Goal: Information Seeking & Learning: Find specific page/section

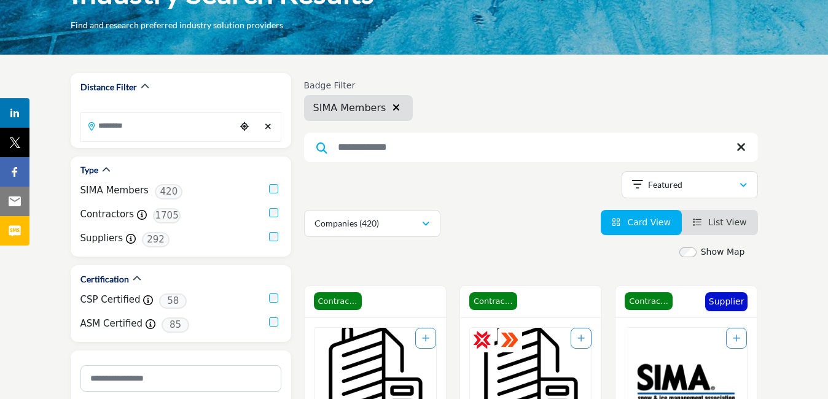
scroll to position [123, 0]
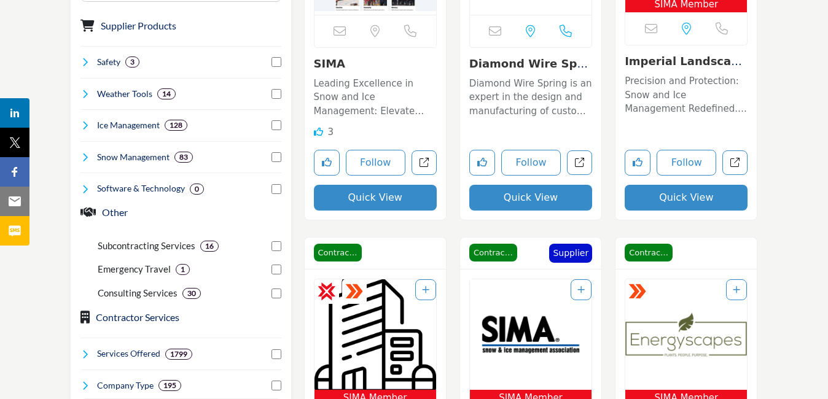
scroll to position [493, 0]
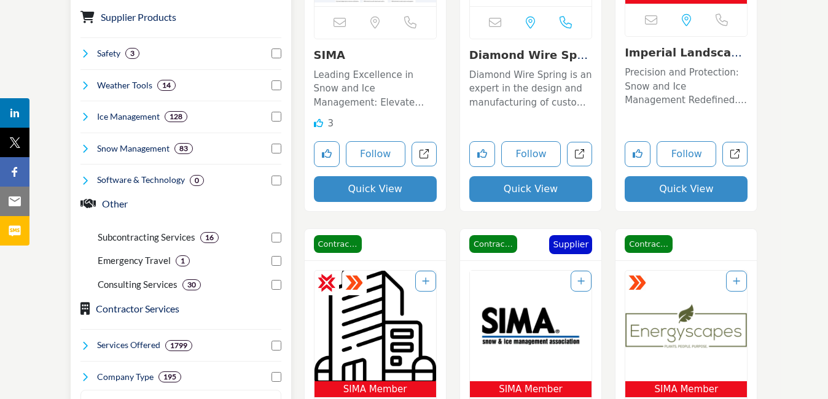
click at [107, 50] on h4 "Safety" at bounding box center [108, 53] width 23 height 12
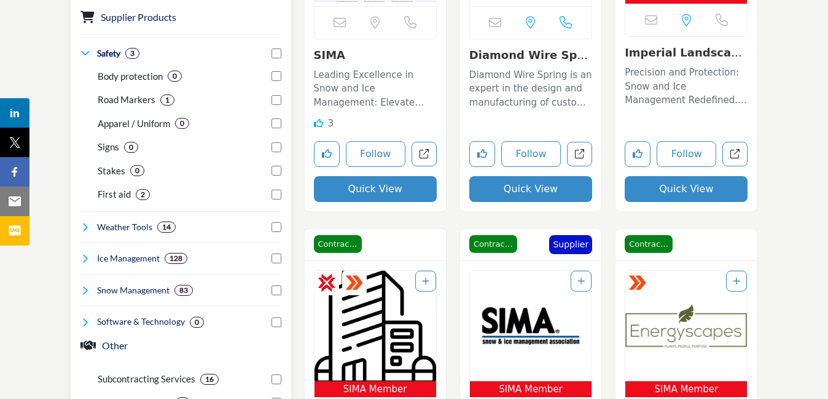
click at [107, 50] on h4 "Safety" at bounding box center [108, 53] width 23 height 12
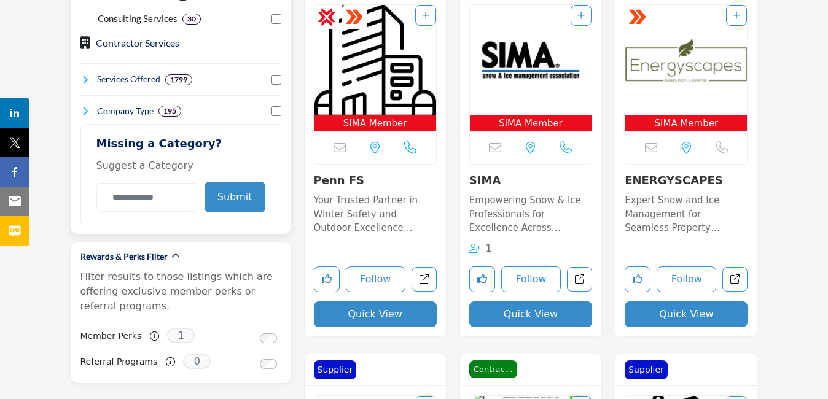
scroll to position [739, 0]
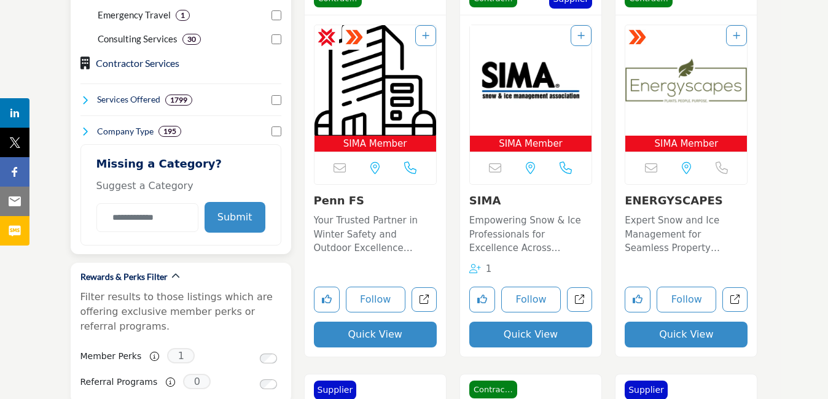
click at [121, 130] on h4 "Company Type" at bounding box center [125, 131] width 57 height 12
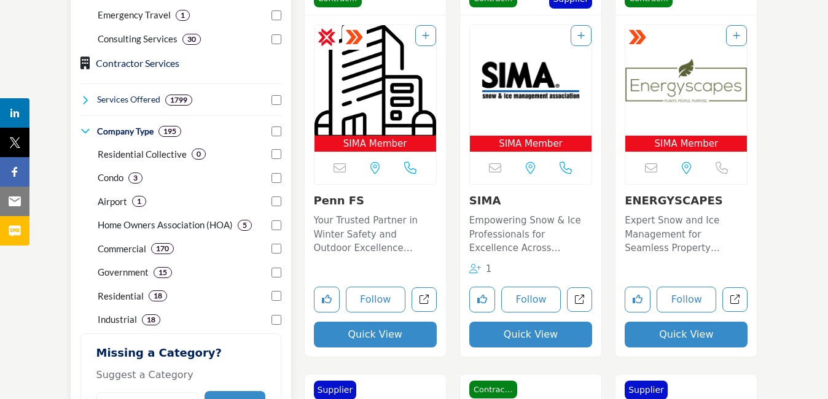
click at [121, 130] on h4 "Company Type" at bounding box center [125, 131] width 57 height 12
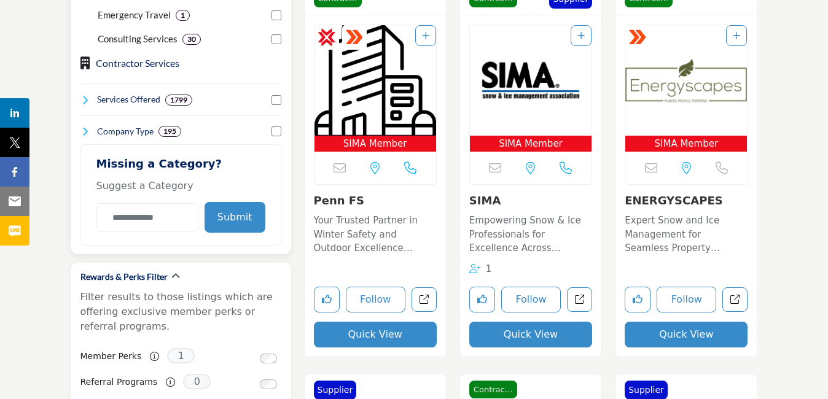
click at [125, 98] on h4 "Services Offered" at bounding box center [128, 99] width 63 height 12
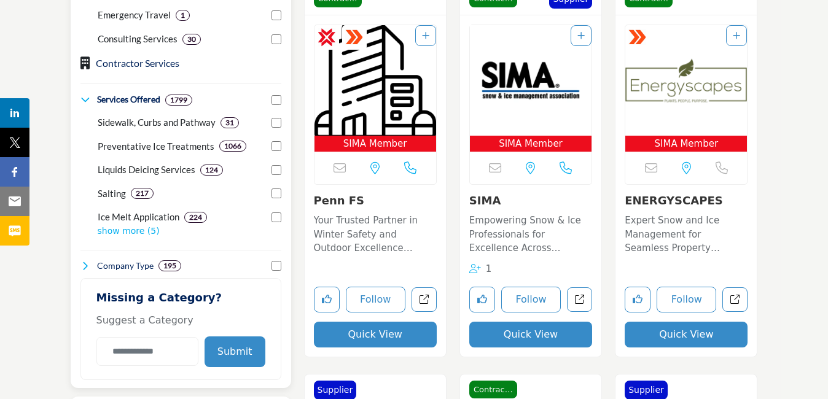
click at [122, 170] on p "Liquids Deicing Services" at bounding box center [147, 170] width 98 height 14
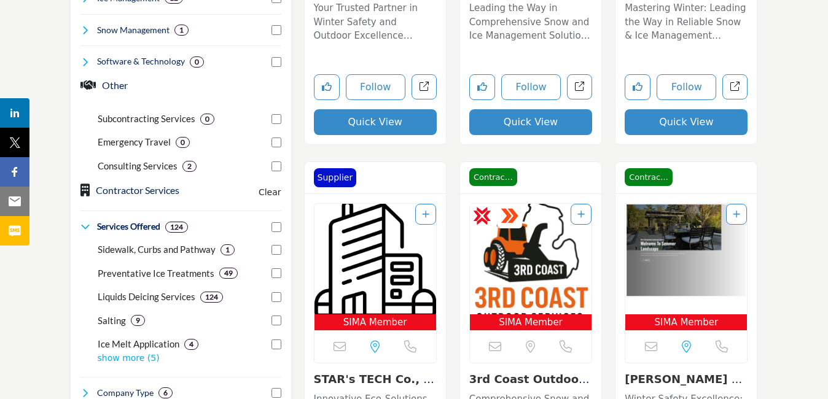
scroll to position [614, 0]
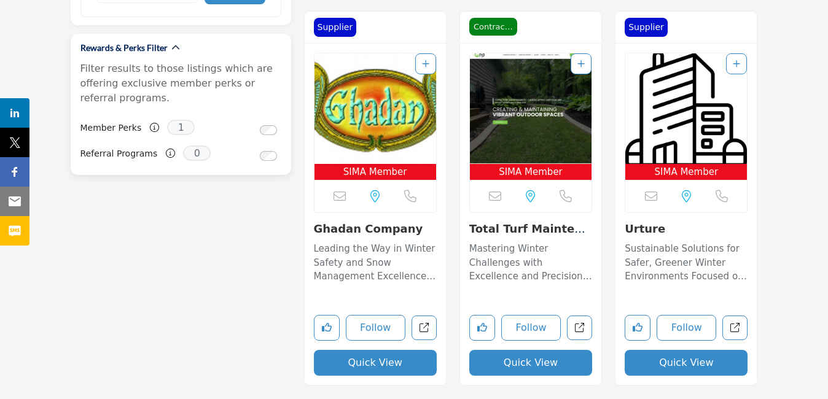
scroll to position [1106, 0]
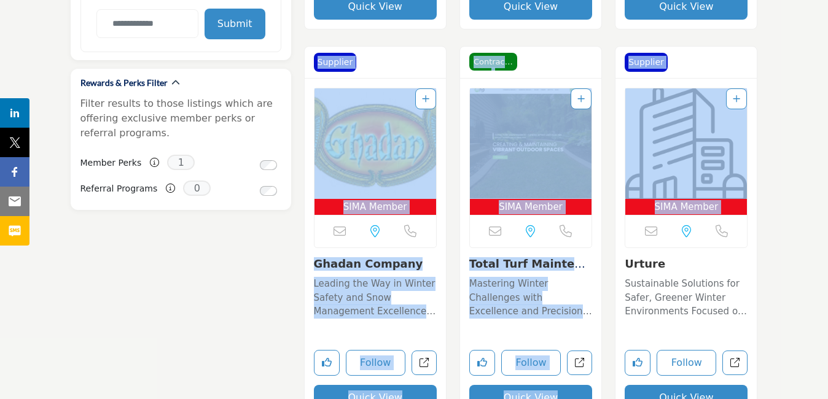
drag, startPoint x: 831, startPoint y: 77, endPoint x: 833, endPoint y: 3, distance: 74.4
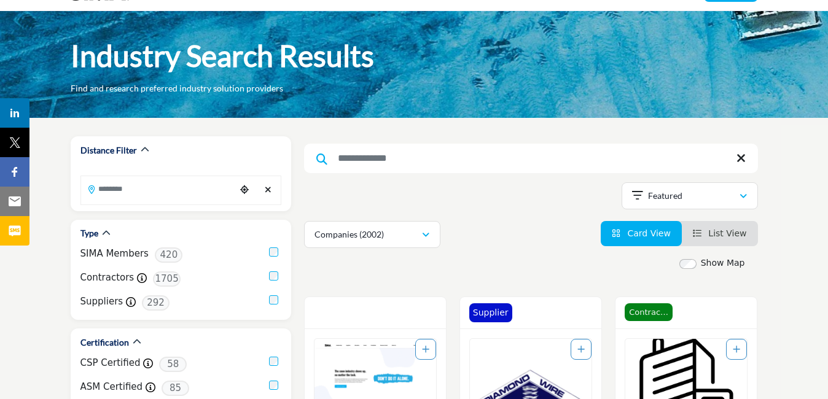
scroll to position [0, 0]
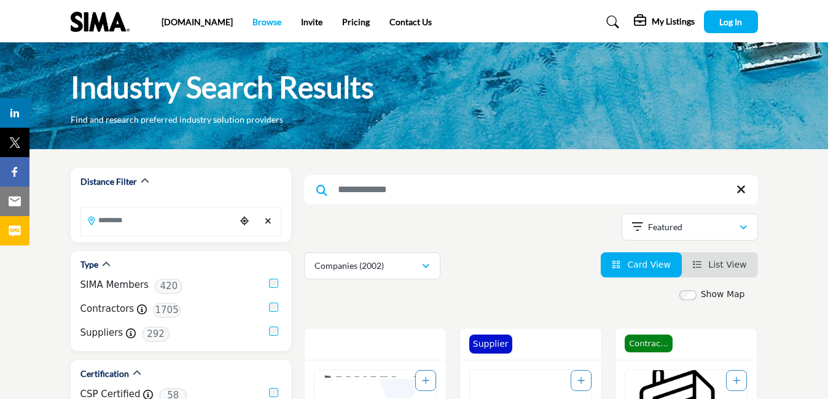
click at [253, 20] on link "Browse" at bounding box center [267, 22] width 29 height 10
click at [98, 17] on img at bounding box center [103, 22] width 65 height 20
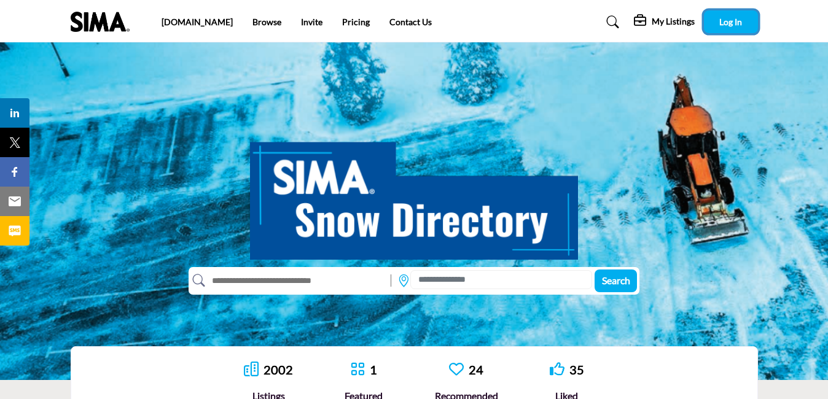
click at [729, 20] on span "Log In" at bounding box center [731, 22] width 23 height 10
